Goal: Information Seeking & Learning: Learn about a topic

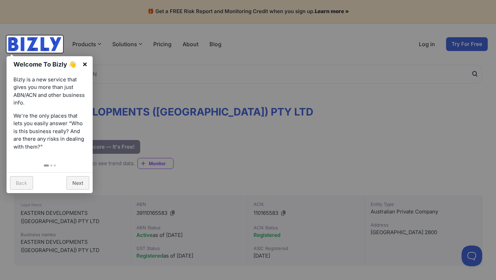
click at [85, 64] on link "×" at bounding box center [84, 63] width 15 height 15
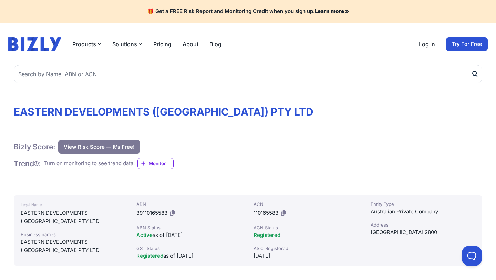
click at [164, 45] on link "Pricing" at bounding box center [162, 44] width 18 height 8
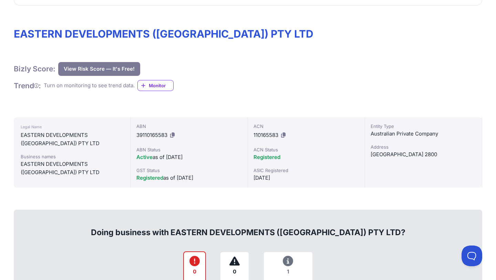
scroll to position [74, 0]
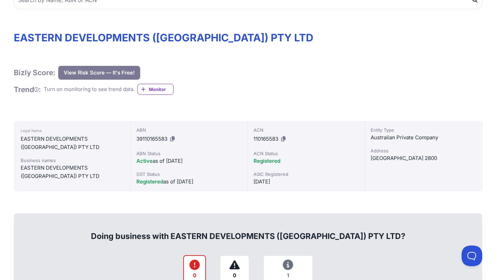
click at [126, 76] on button "View Risk Score — It's Free!" at bounding box center [99, 73] width 82 height 14
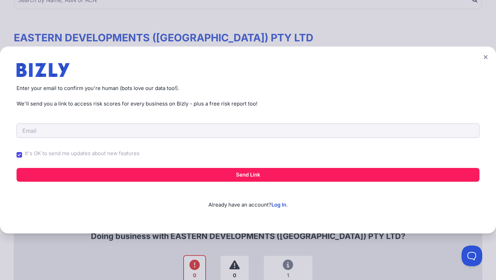
click at [484, 56] on icon at bounding box center [485, 57] width 4 height 4
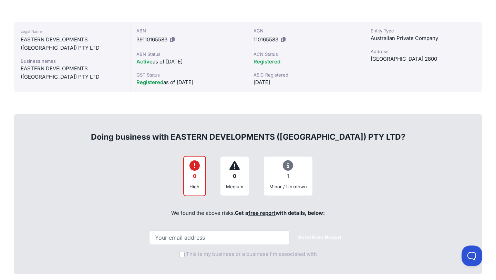
scroll to position [178, 0]
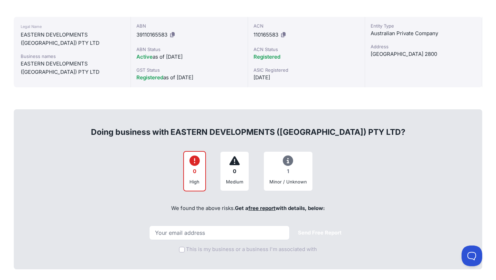
click at [289, 161] on icon at bounding box center [288, 160] width 10 height 0
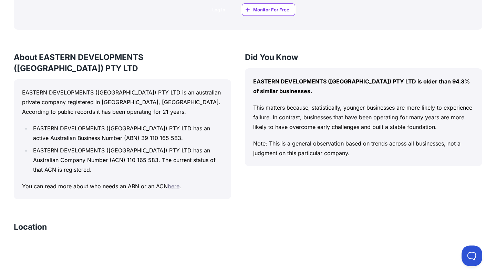
scroll to position [569, 0]
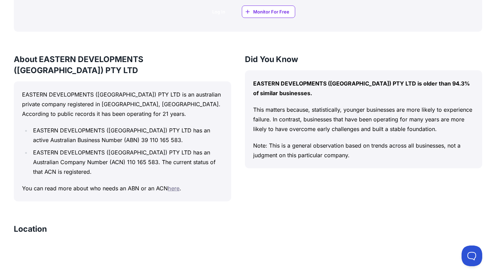
click at [173, 188] on link "here" at bounding box center [174, 188] width 12 height 7
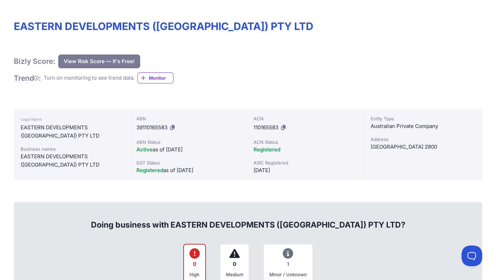
scroll to position [85, 0]
